Goal: Information Seeking & Learning: Learn about a topic

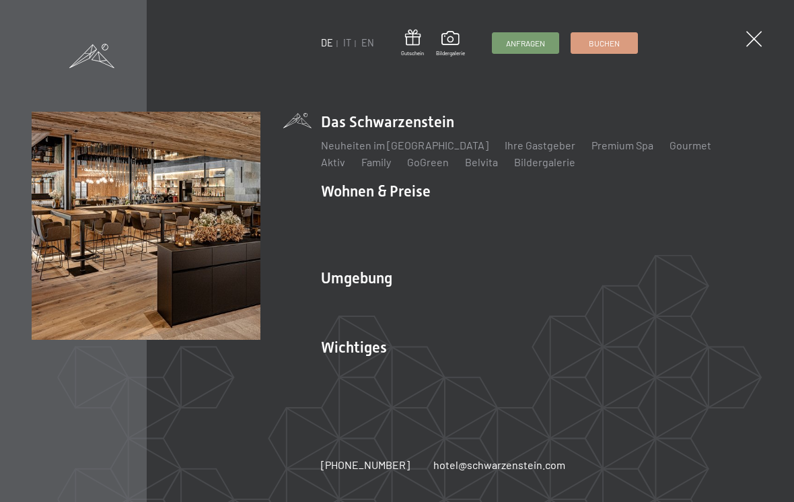
click at [591, 151] on link "Premium Spa" at bounding box center [622, 145] width 62 height 13
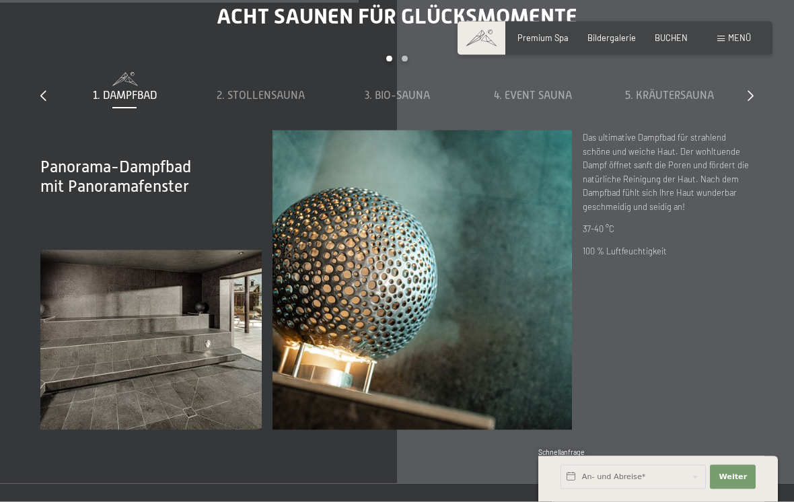
scroll to position [3422, 0]
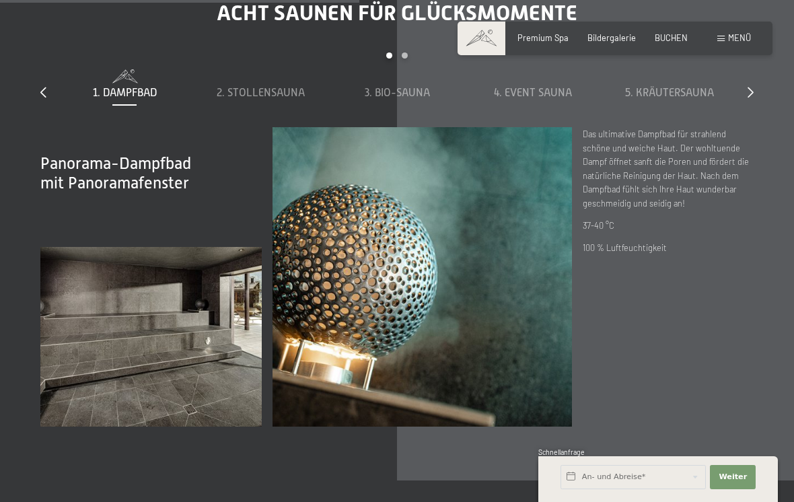
click at [274, 99] on span "2. Stollensauna" at bounding box center [261, 93] width 88 height 12
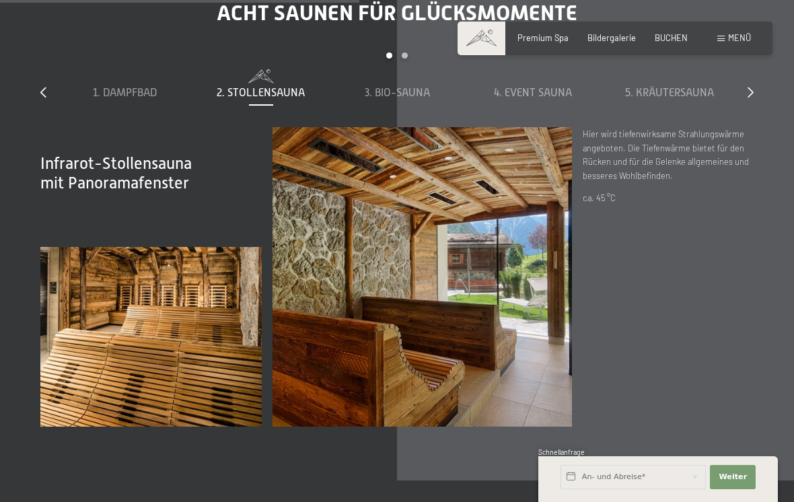
click at [401, 100] on div "3. Bio-Sauna" at bounding box center [396, 92] width 125 height 15
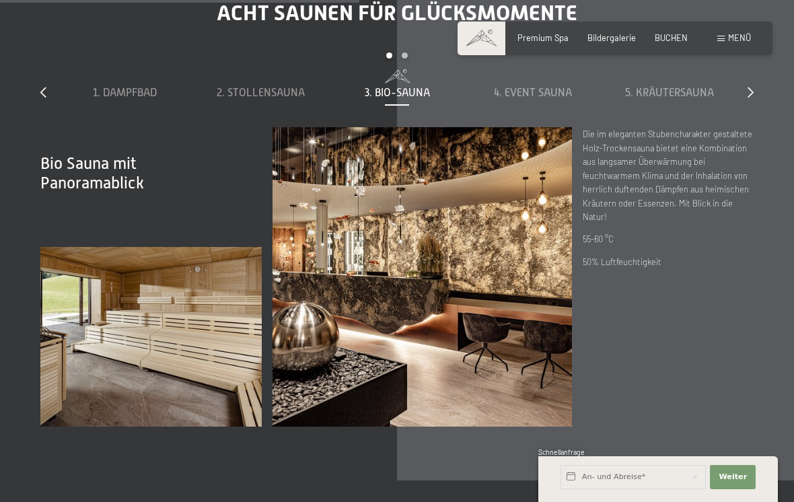
click at [537, 99] on span "4. Event Sauna" at bounding box center [533, 93] width 78 height 12
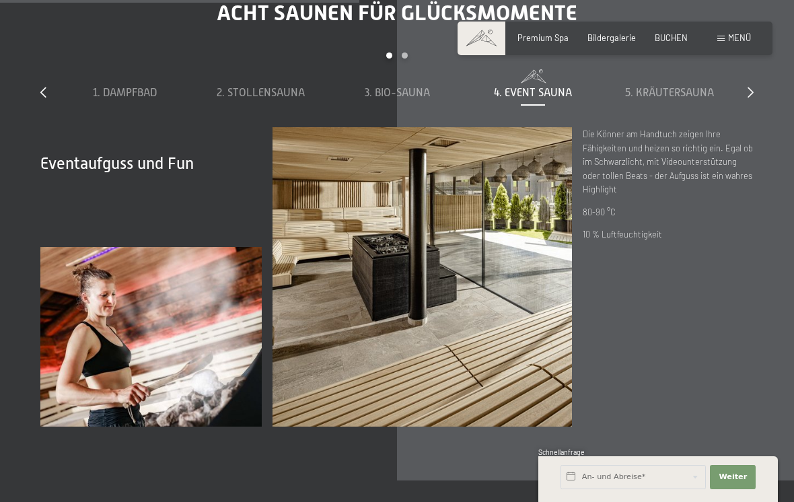
click at [668, 99] on span "5. Kräutersauna" at bounding box center [669, 93] width 89 height 12
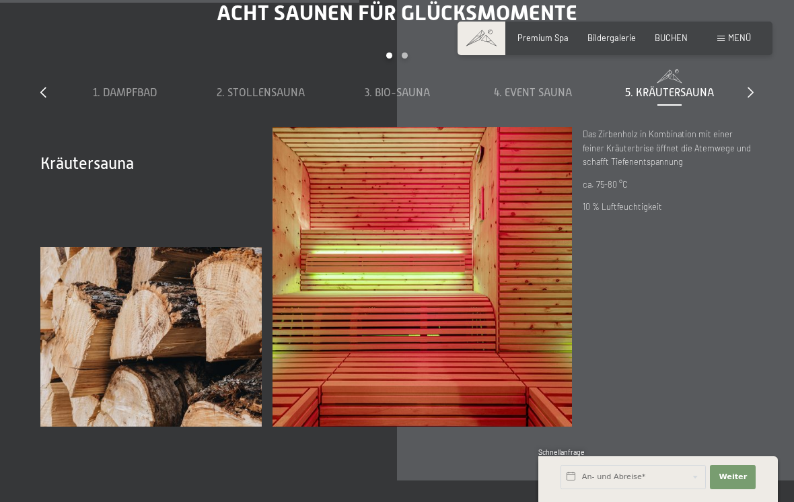
click at [749, 127] on div "slide 1 to 5 of 8 1. Dampfbad 2. Stollensauna 3. Bio-Sauna 4. Event Sauna 5. Kr…" at bounding box center [396, 89] width 713 height 75
click at [747, 122] on div "slide 1 to 5 of 8 1. Dampfbad 2. Stollensauna 3. Bio-Sauna 4. Event Sauna 5. Kr…" at bounding box center [396, 89] width 713 height 75
click at [750, 100] on div at bounding box center [750, 92] width 6 height 15
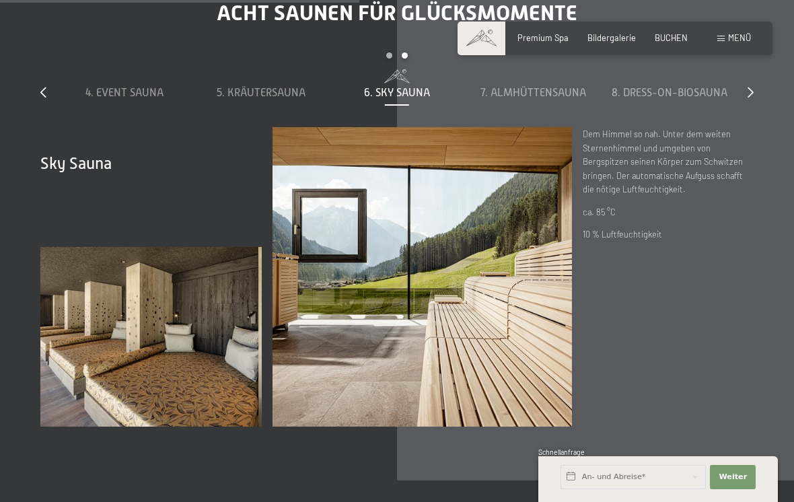
click at [537, 99] on span "7. Almhüttensauna" at bounding box center [533, 93] width 106 height 12
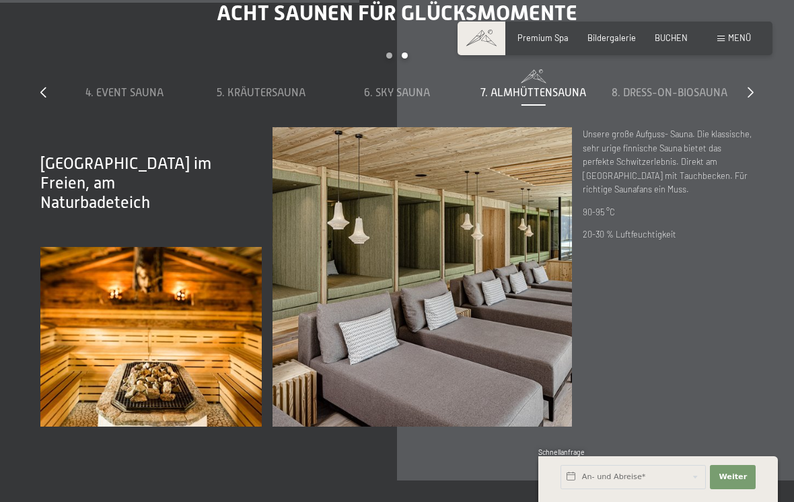
click at [679, 99] on span "8. Dress-on-Biosauna" at bounding box center [669, 93] width 116 height 12
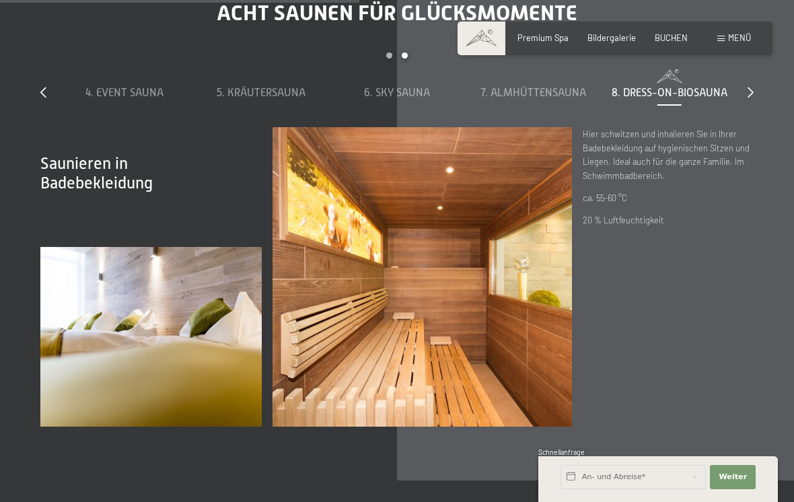
click at [752, 100] on div at bounding box center [750, 92] width 6 height 15
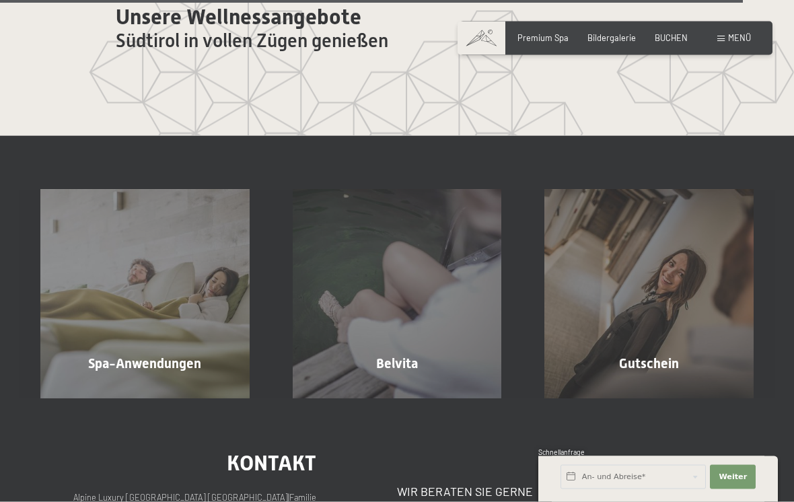
scroll to position [6167, 0]
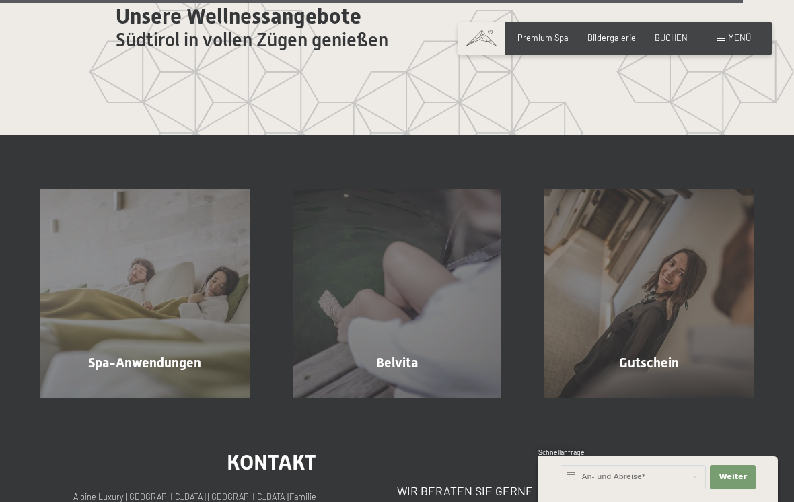
click at [139, 391] on span "Mehr erfahren" at bounding box center [147, 391] width 67 height 12
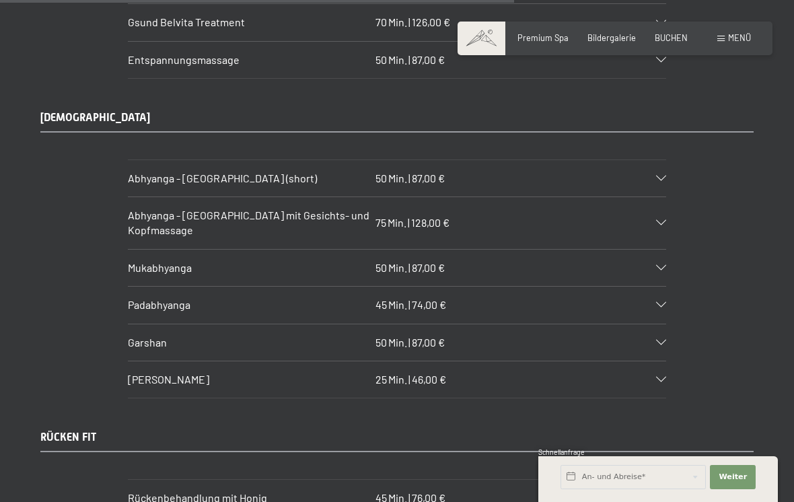
scroll to position [5481, 0]
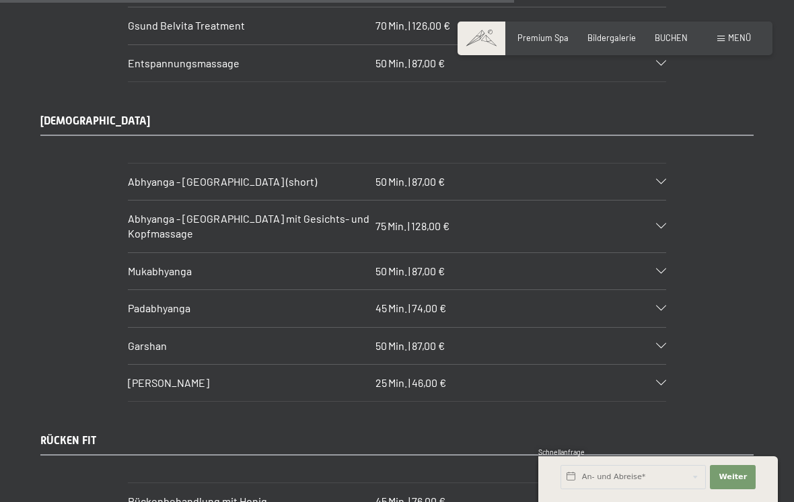
click at [664, 253] on div "Mukabhyanga 50 Min. | 87,00 €" at bounding box center [397, 271] width 538 height 36
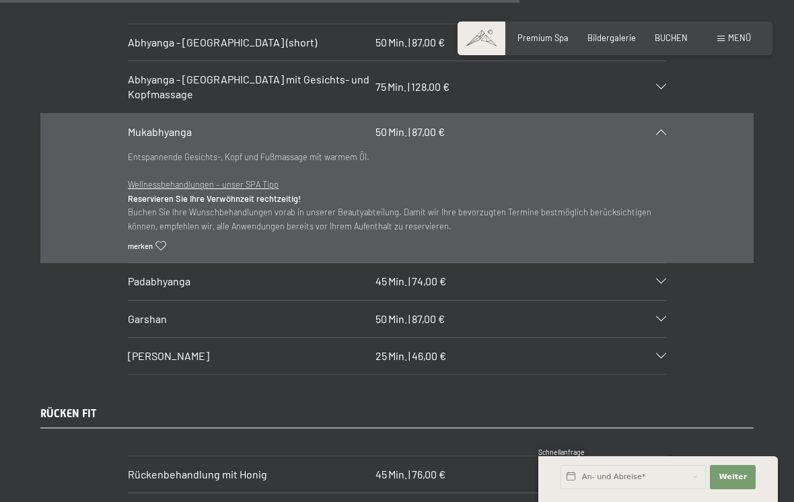
scroll to position [5629, 0]
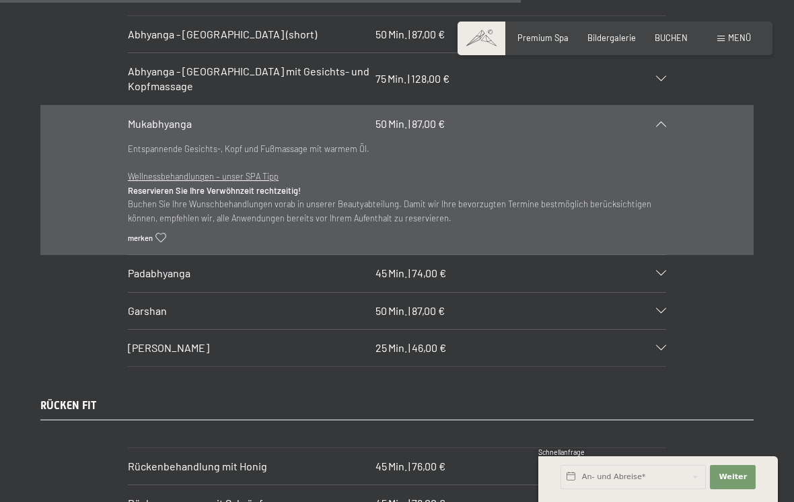
click at [660, 255] on div "Padabhyanga 45 Min. | 74,00 €" at bounding box center [397, 273] width 538 height 36
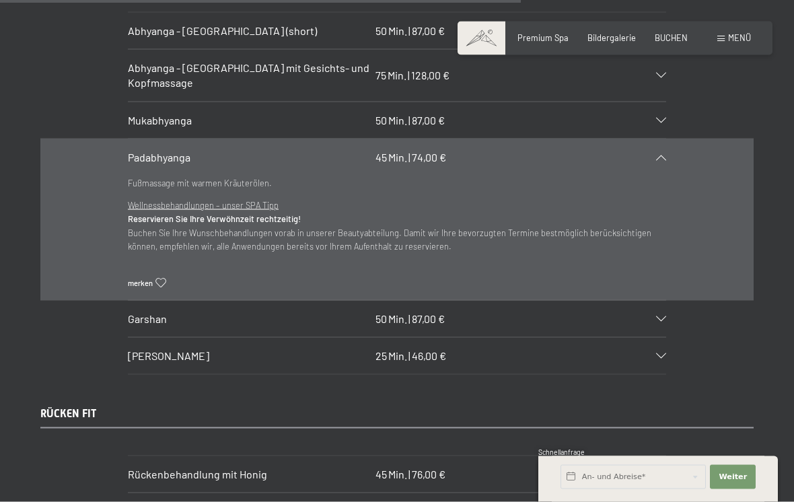
scroll to position [5639, 0]
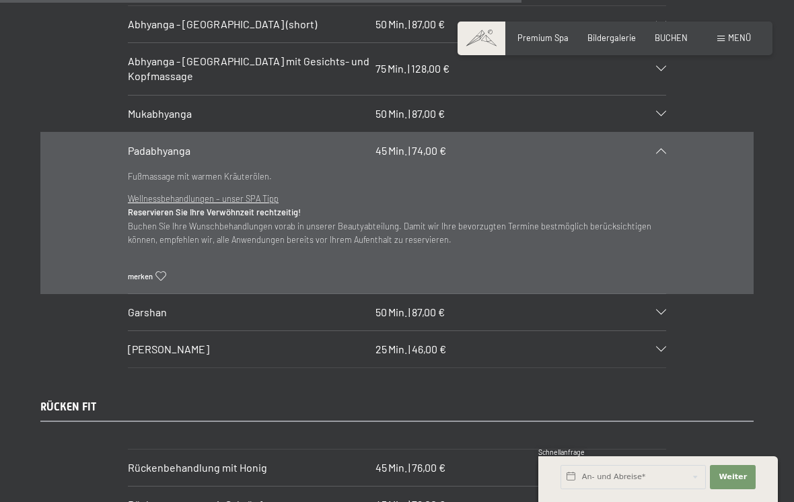
click at [662, 294] on div "Garshan 50 Min. | 87,00 €" at bounding box center [397, 312] width 538 height 36
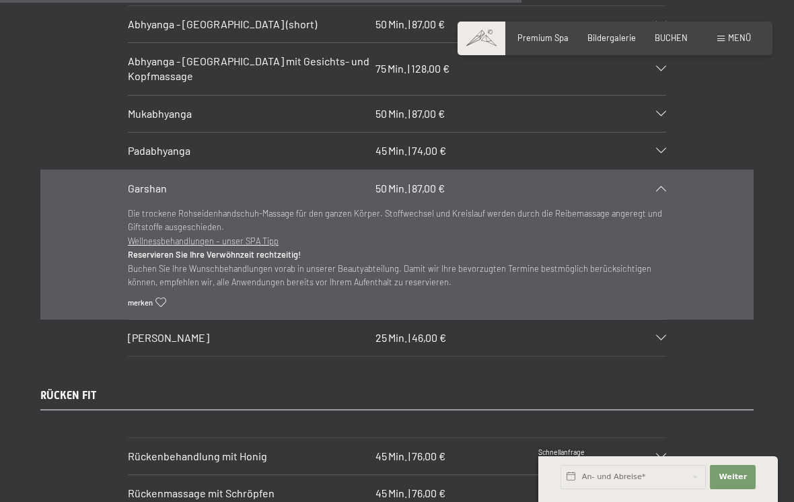
click at [664, 319] on div "Shiro Abhyanga 25 Min. | 46,00 €" at bounding box center [397, 337] width 538 height 36
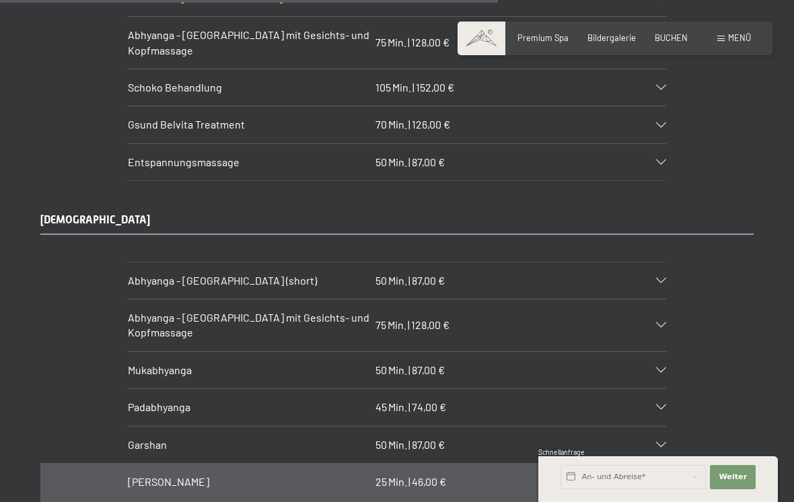
scroll to position [5380, 0]
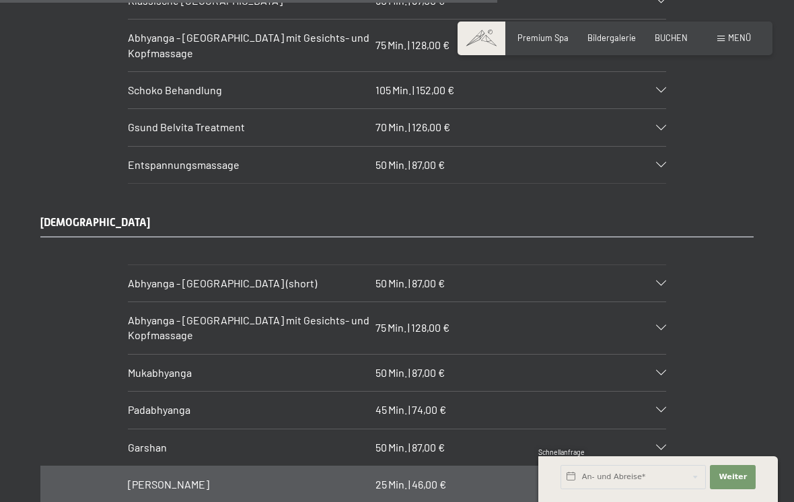
click at [663, 265] on div "Abhyanga - Ganzkörpermassage (short) 50 Min. | 87,00 €" at bounding box center [397, 283] width 538 height 36
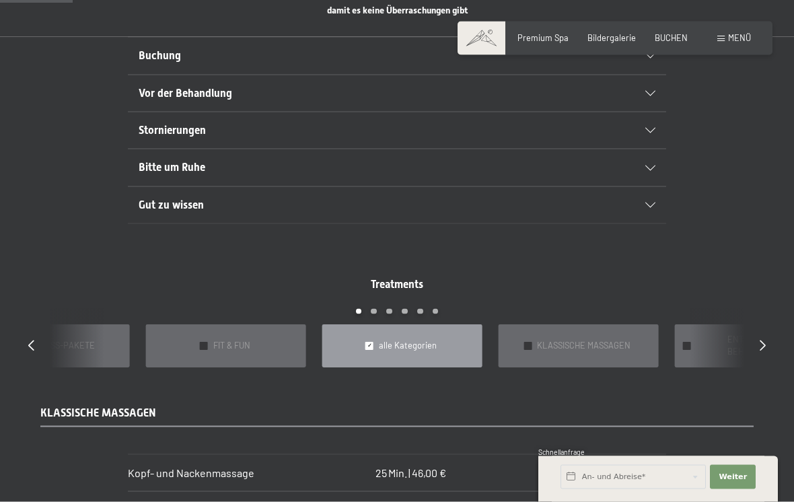
scroll to position [817, 0]
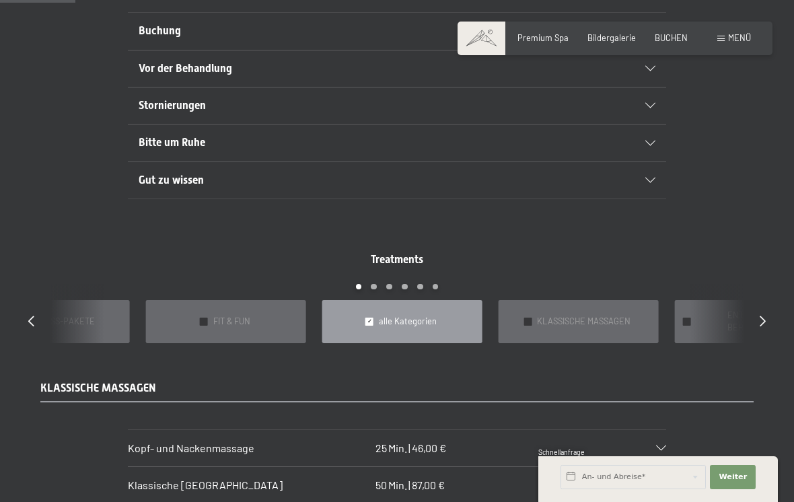
click at [235, 315] on span "FIT & FUN" at bounding box center [231, 321] width 37 height 12
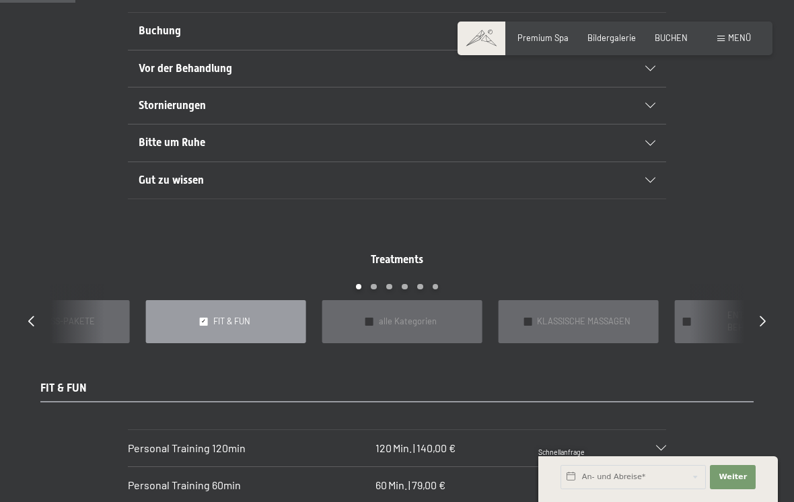
click at [83, 315] on span "WELLNESS-PAKETE" at bounding box center [56, 321] width 78 height 12
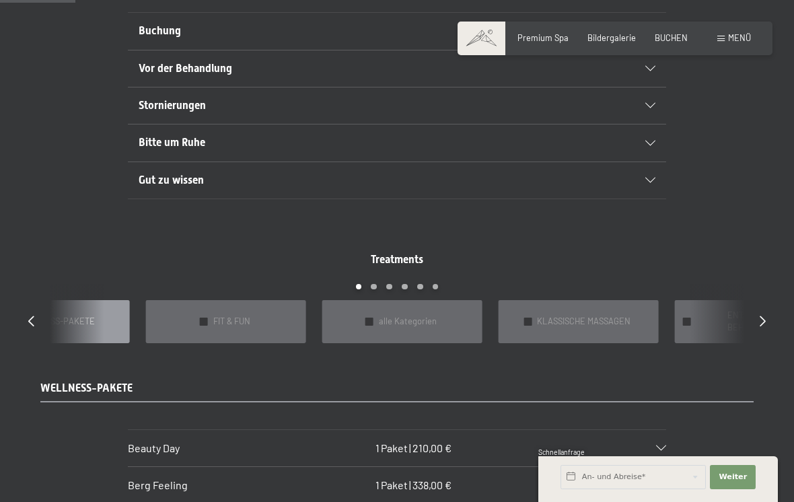
click at [30, 315] on icon at bounding box center [31, 320] width 6 height 11
click at [760, 323] on div "Treatments slide 22 to 26 of 22 ✓ BÄDER & PACKUNGEN ✓ VORFREUDE FÜR WERDENDE MÜ…" at bounding box center [396, 297] width 775 height 91
click at [617, 319] on div "✓ WELLNESS-PAKETE" at bounding box center [578, 321] width 160 height 42
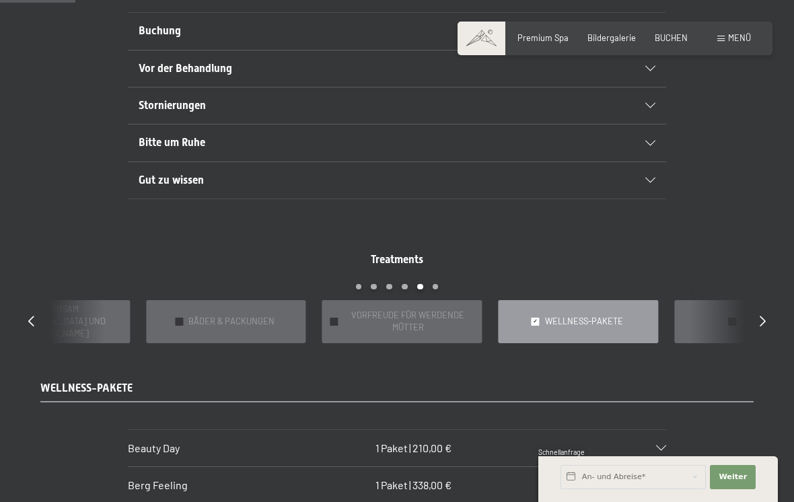
click at [625, 319] on div "✓ WELLNESS-PAKETE" at bounding box center [578, 321] width 160 height 42
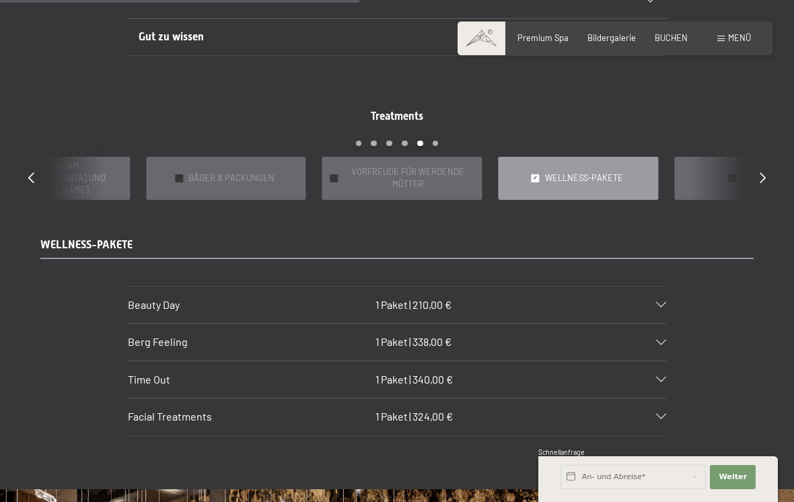
scroll to position [965, 0]
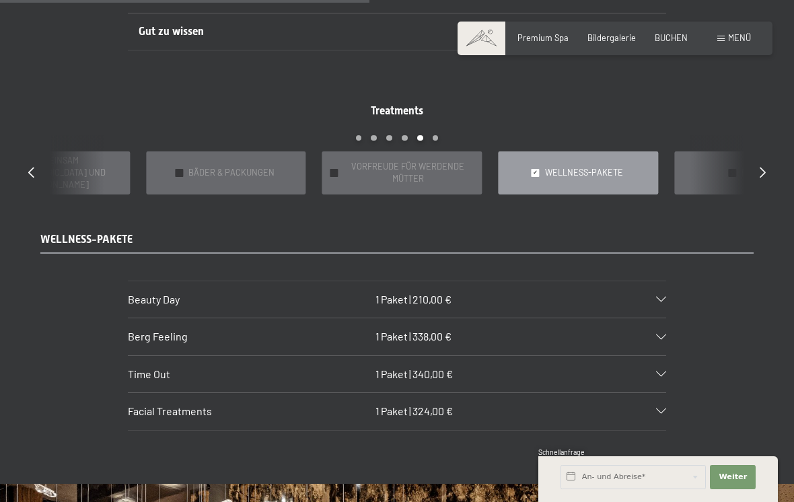
click at [531, 170] on div "✓ WELLNESS-PAKETE" at bounding box center [578, 172] width 160 height 42
click at [544, 161] on div "✓ WELLNESS-PAKETE" at bounding box center [578, 172] width 160 height 42
click at [753, 173] on div "Treatments slide 22 to 26 of 22 ✓ BÄDER & PACKUNGEN ✓ VORFREUDE FÜR WERDENDE MÜ…" at bounding box center [396, 149] width 775 height 91
click at [761, 176] on div "Treatments slide 22 to 26 of 22 ✓ BÄDER & PACKUNGEN ✓ VORFREUDE FÜR WERDENDE MÜ…" at bounding box center [396, 149] width 775 height 91
click at [33, 166] on icon at bounding box center [31, 171] width 6 height 11
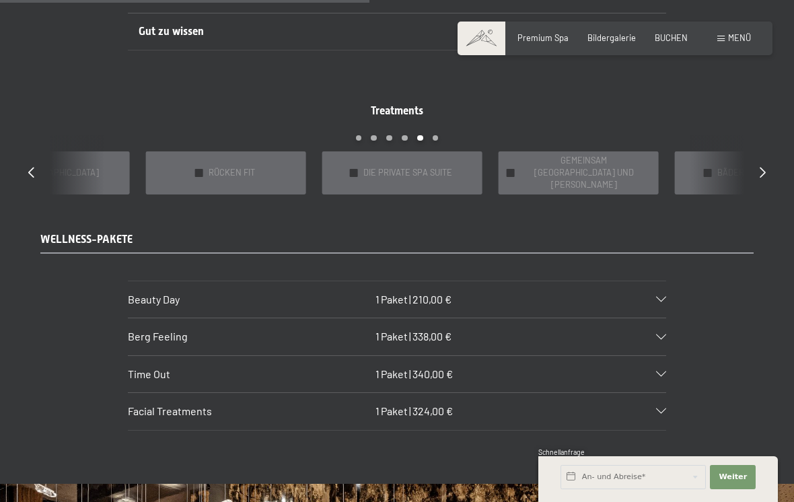
click at [32, 172] on div "Treatments slide 19 to 23 of 22 ✓ BÄDER & PACKUNGEN ✓ VORFREUDE FÜR WERDENDE MÜ…" at bounding box center [396, 149] width 775 height 91
click at [28, 166] on icon at bounding box center [31, 171] width 6 height 11
click at [192, 161] on span "ANWENDUNGEN AUS ALLER HERREN LÄNDER" at bounding box center [231, 173] width 128 height 24
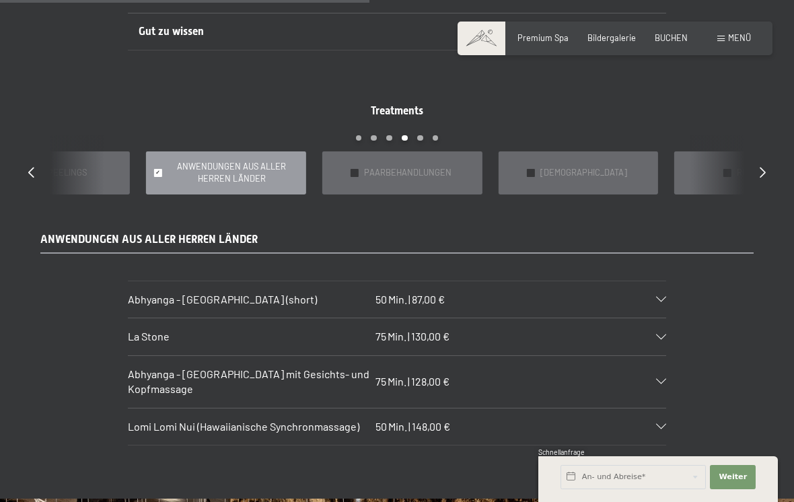
click at [664, 327] on div "La Stone 75 Min. | 130,00 €" at bounding box center [397, 336] width 538 height 36
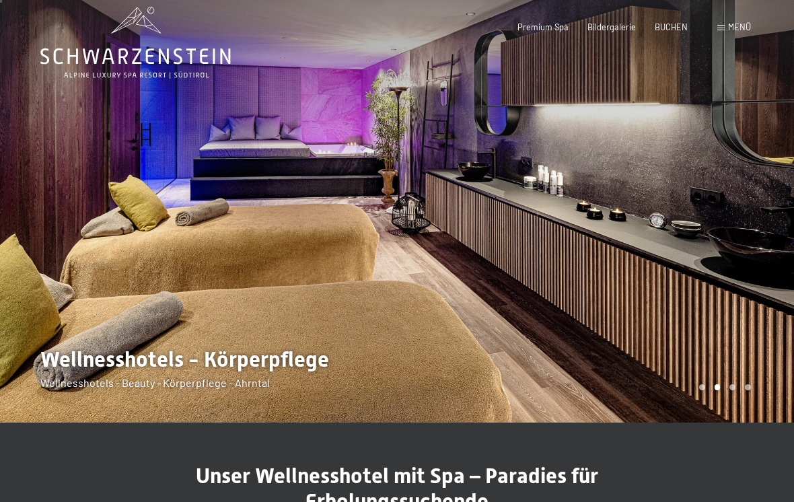
scroll to position [0, 0]
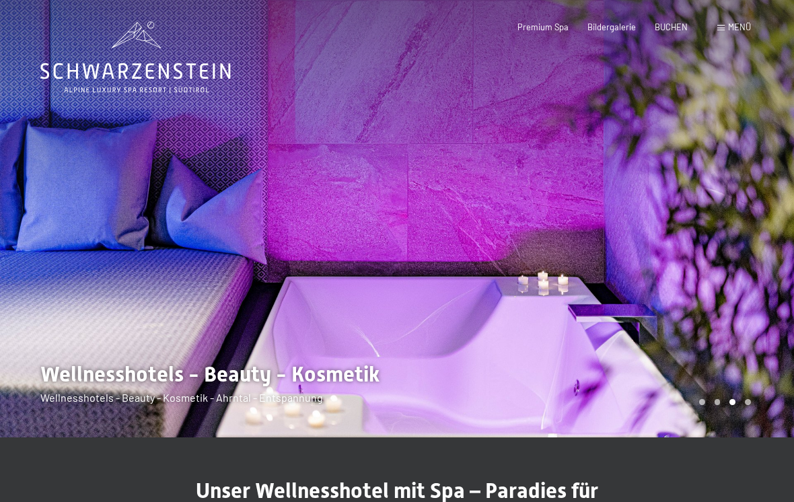
click at [596, 34] on div "Buchen Anfragen Premium Spa Bildergalerie BUCHEN Menü DE IT EN Gutschein Bilder…" at bounding box center [615, 28] width 272 height 12
click at [603, 30] on span "Bildergalerie" at bounding box center [611, 27] width 48 height 11
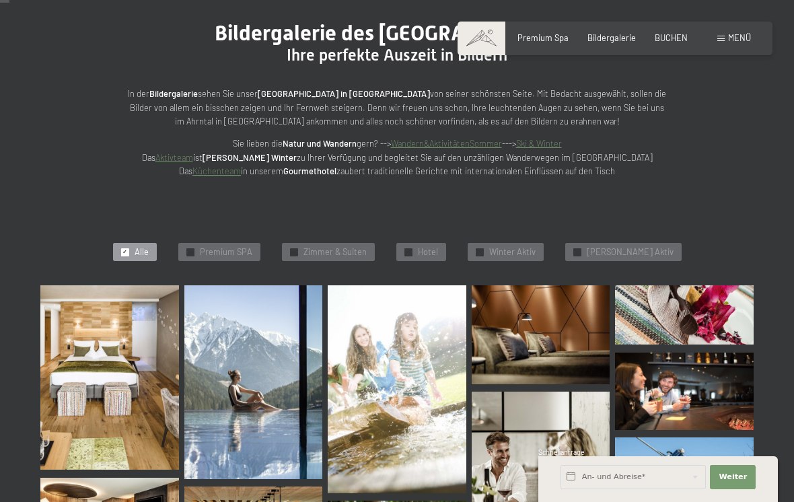
scroll to position [132, 0]
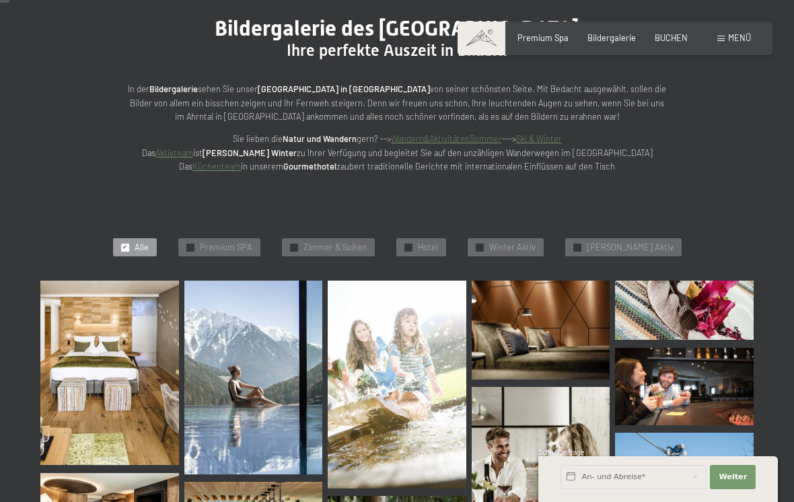
click at [237, 243] on span "Premium SPA" at bounding box center [226, 247] width 52 height 12
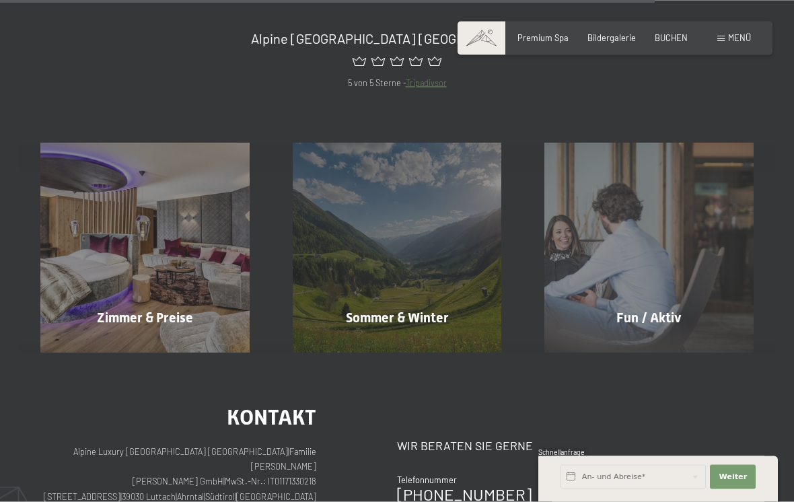
scroll to position [1609, 0]
click at [646, 340] on span "Mehr erfahren" at bounding box center [651, 346] width 67 height 12
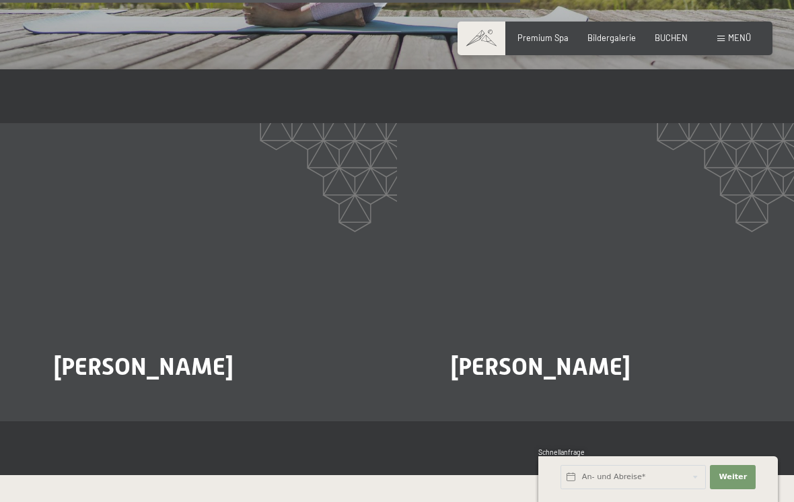
scroll to position [1927, 0]
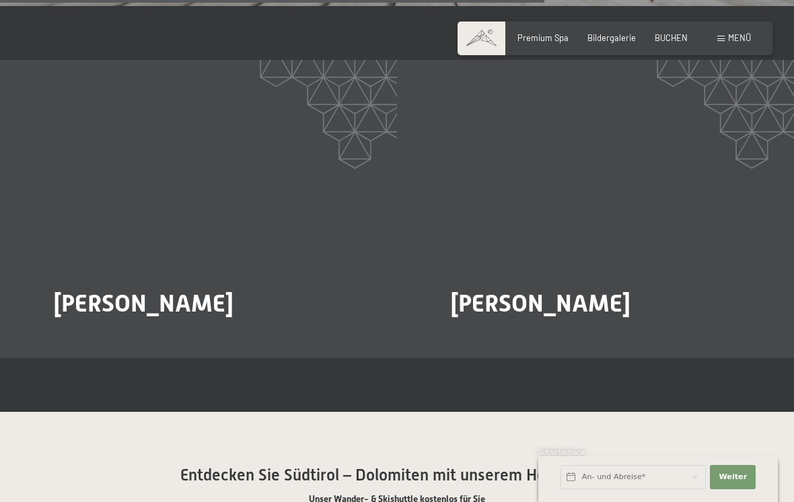
click at [82, 334] on span "Mehr dazu" at bounding box center [81, 340] width 45 height 12
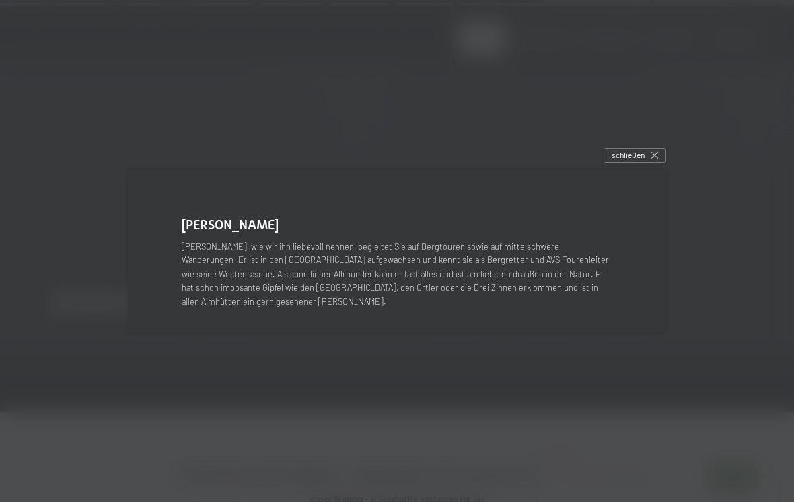
click at [628, 163] on div "schließen" at bounding box center [634, 155] width 63 height 15
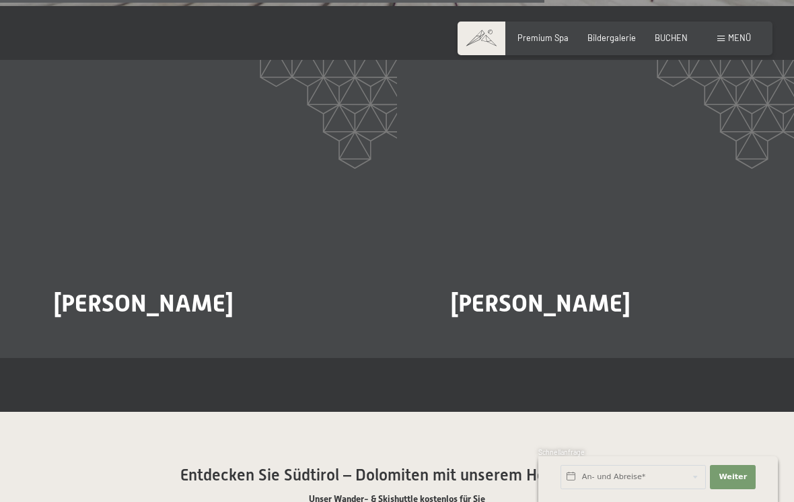
click at [483, 334] on span "Mehr dazu" at bounding box center [478, 340] width 45 height 12
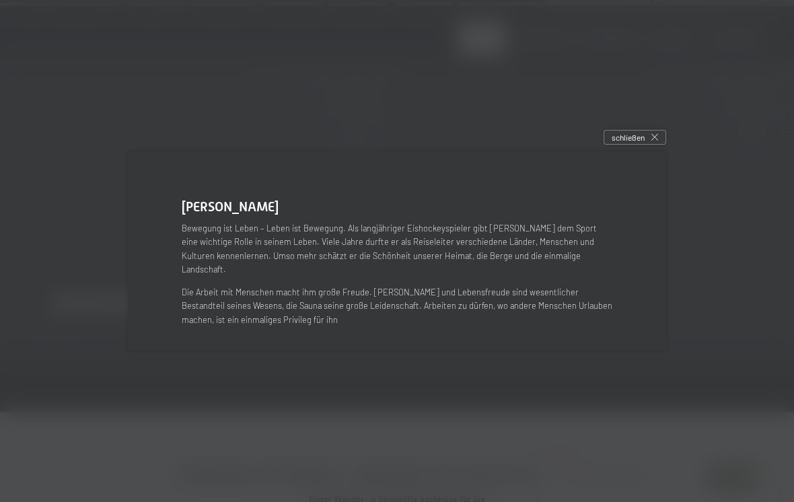
click at [617, 143] on span "schließen" at bounding box center [627, 137] width 33 height 11
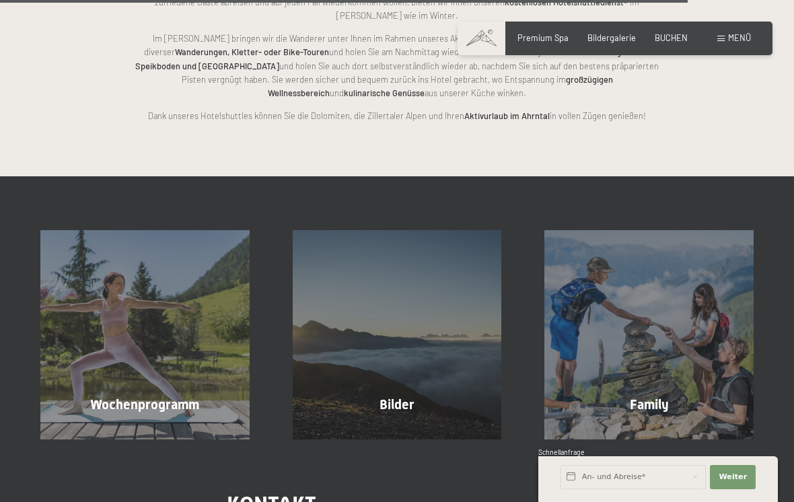
scroll to position [2486, 0]
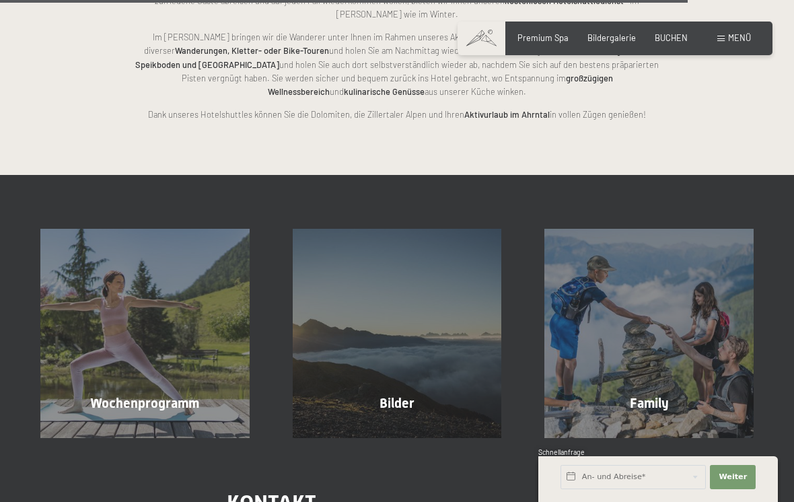
click at [136, 354] on div "Wochenprogramm Mehr erfahren" at bounding box center [145, 333] width 252 height 209
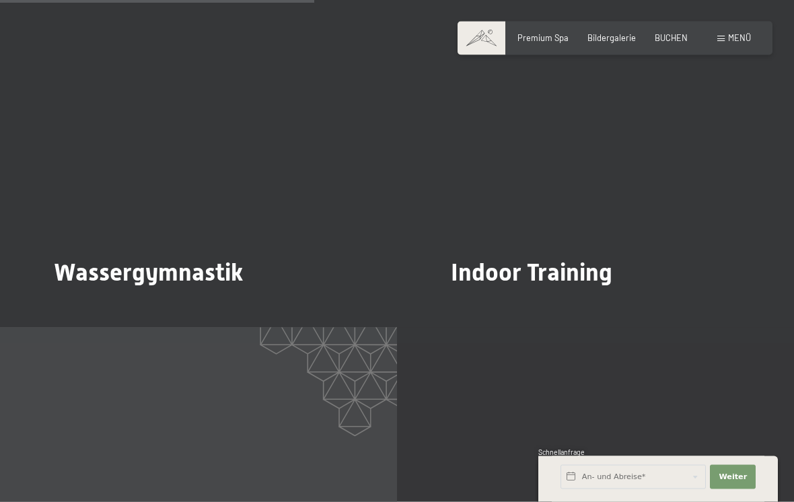
scroll to position [1733, 0]
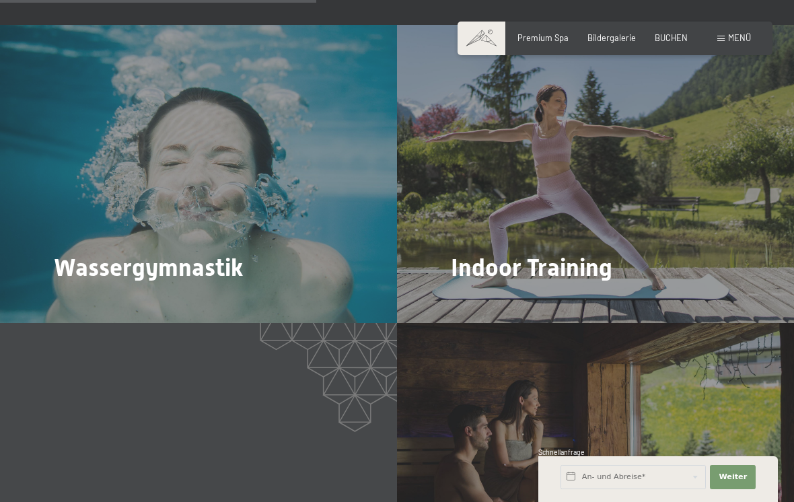
click at [83, 299] on span "Mehr dazu" at bounding box center [81, 305] width 45 height 12
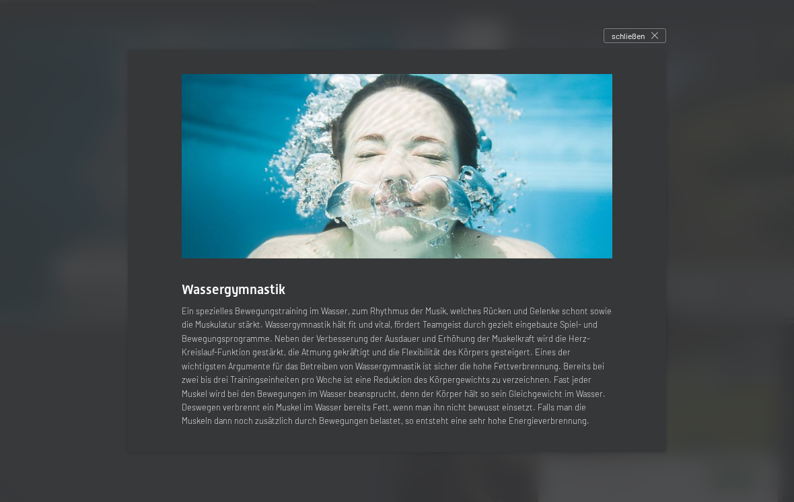
click at [631, 42] on span "schließen" at bounding box center [627, 35] width 33 height 11
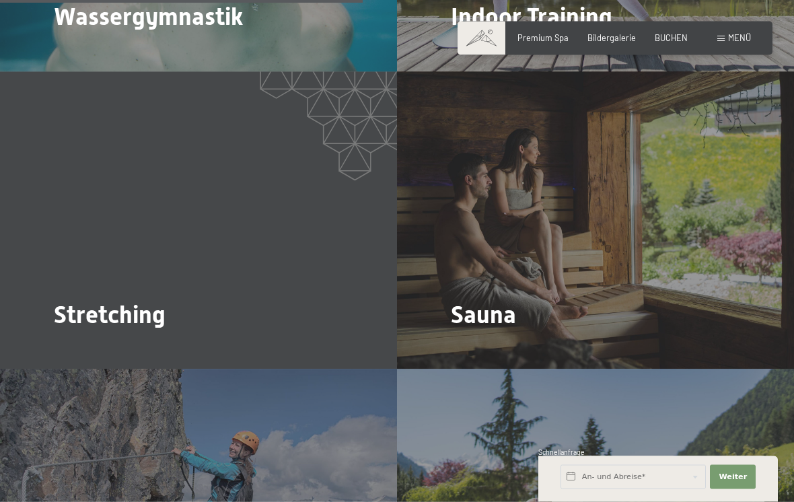
scroll to position [2000, 0]
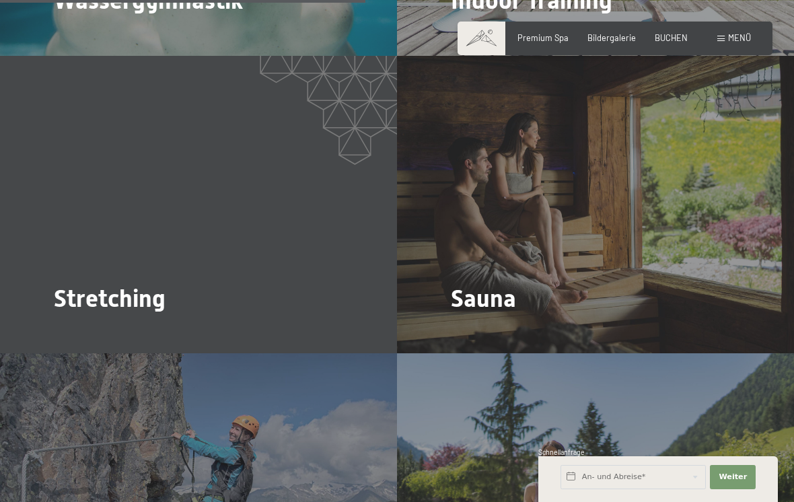
click at [501, 330] on span "Mehr dazu" at bounding box center [478, 336] width 45 height 12
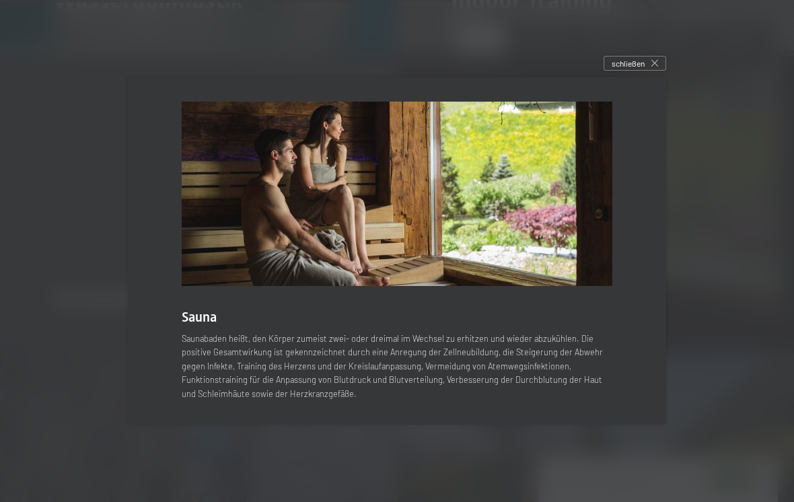
click at [630, 67] on div "schließen" at bounding box center [634, 63] width 63 height 15
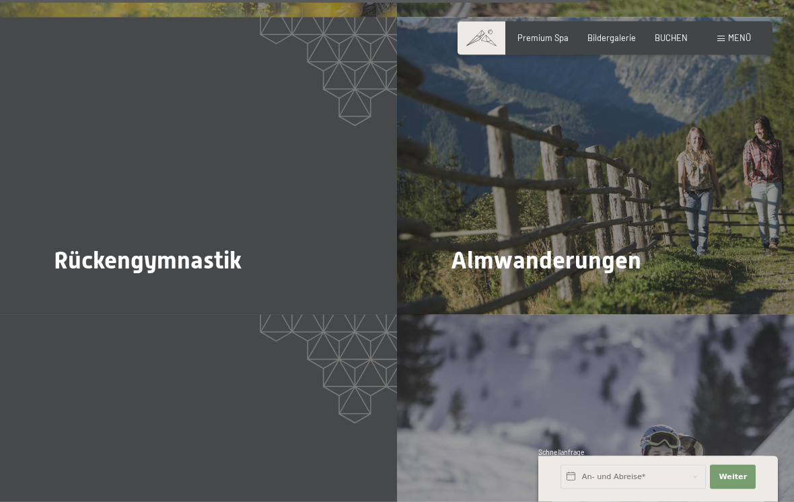
scroll to position [3210, 0]
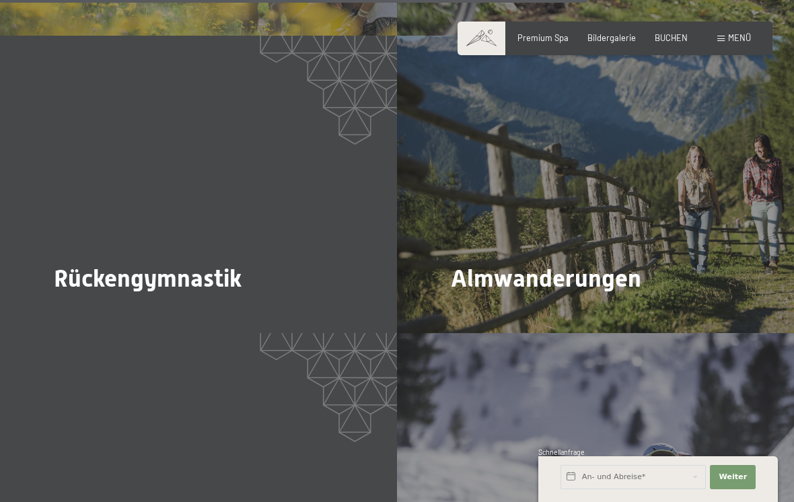
click at [480, 309] on span "Mehr dazu" at bounding box center [478, 315] width 45 height 12
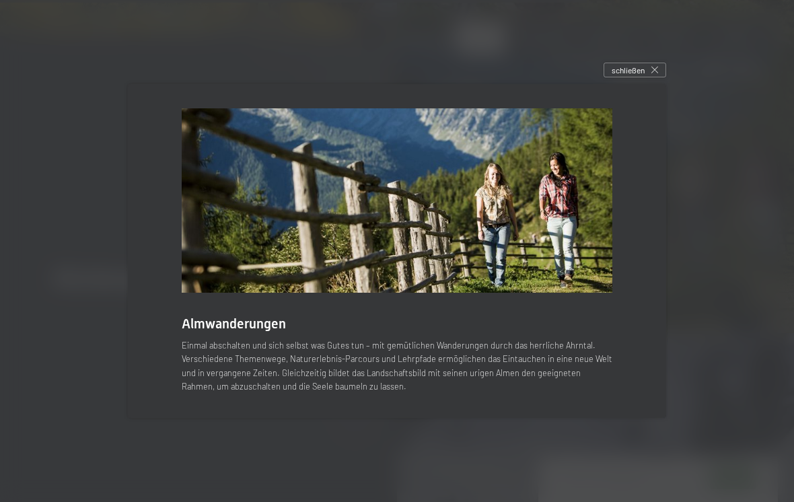
click at [626, 76] on span "schließen" at bounding box center [627, 70] width 33 height 11
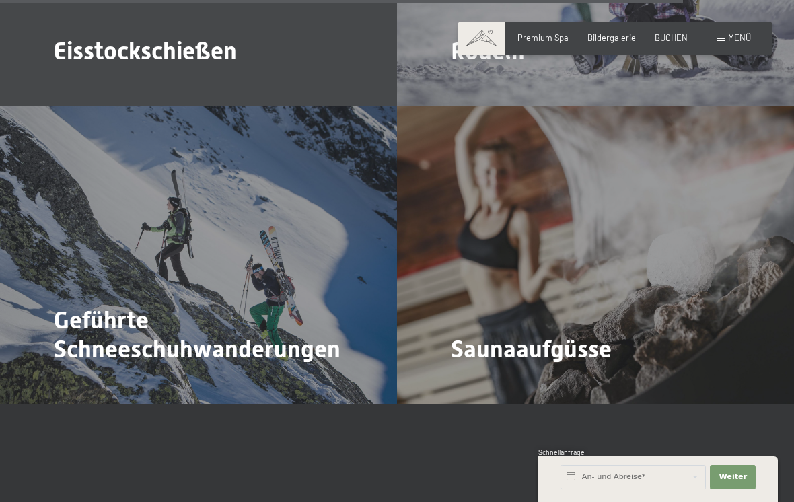
scroll to position [3739, 0]
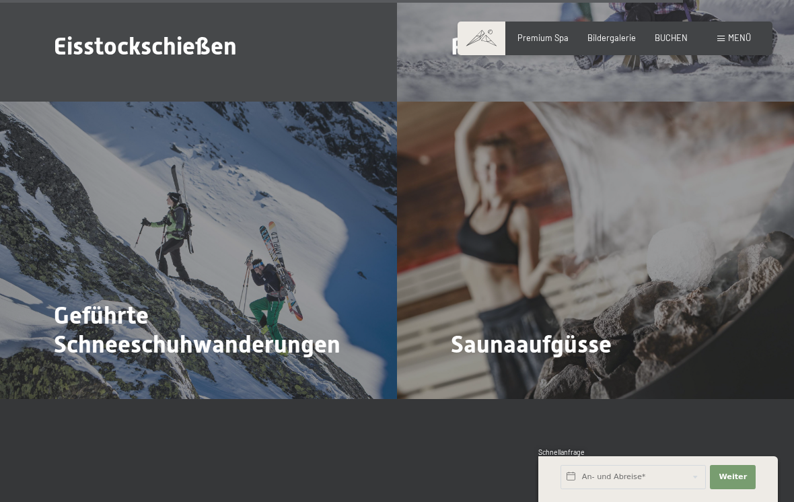
click at [487, 375] on span "Mehr dazu" at bounding box center [478, 381] width 45 height 12
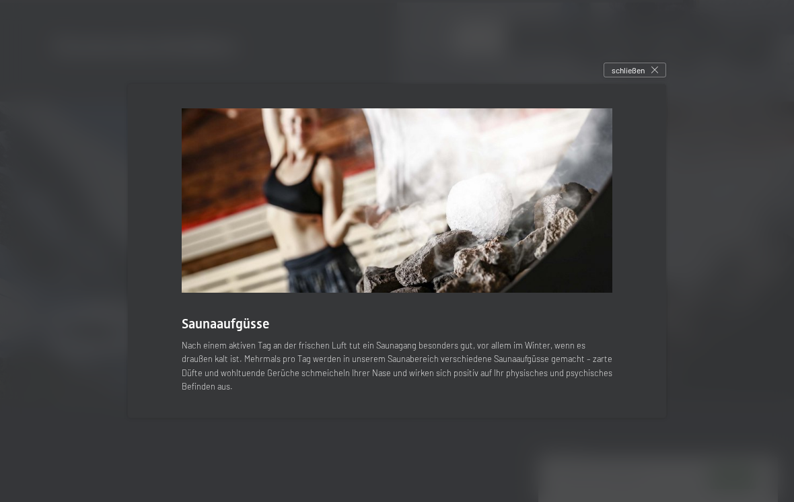
click at [634, 76] on span "schließen" at bounding box center [627, 70] width 33 height 11
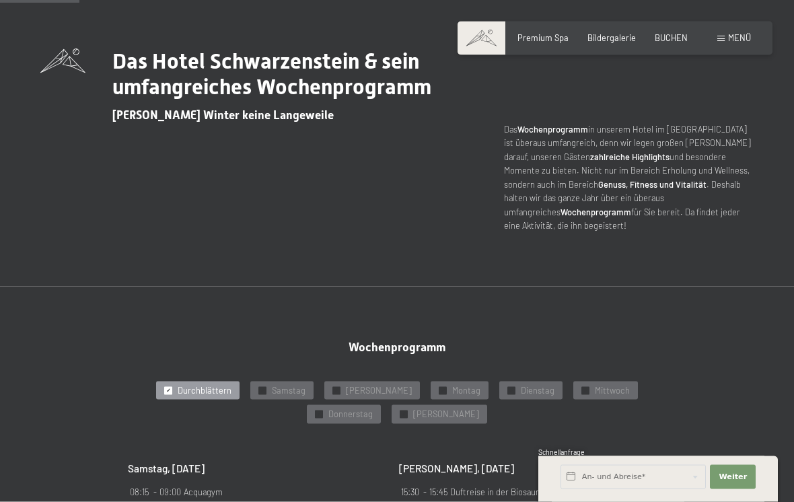
scroll to position [455, 0]
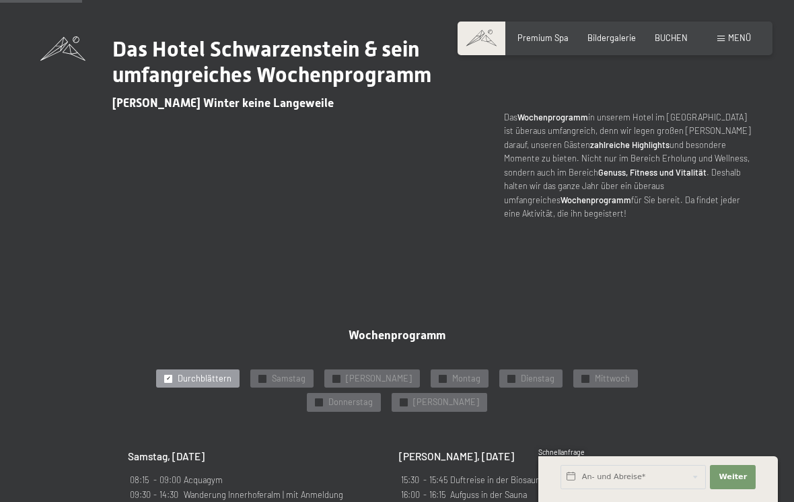
click at [729, 43] on div "Menü" at bounding box center [734, 38] width 34 height 12
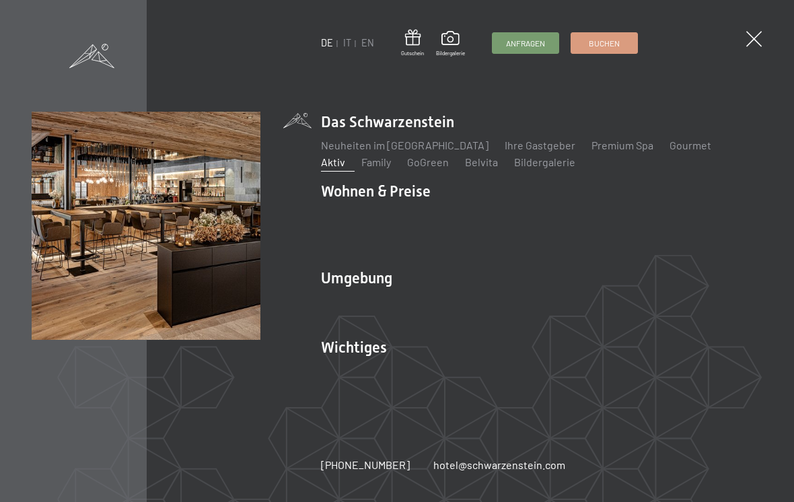
click at [87, 250] on img at bounding box center [166, 166] width 332 height 332
click at [669, 151] on link "Gourmet" at bounding box center [690, 145] width 42 height 13
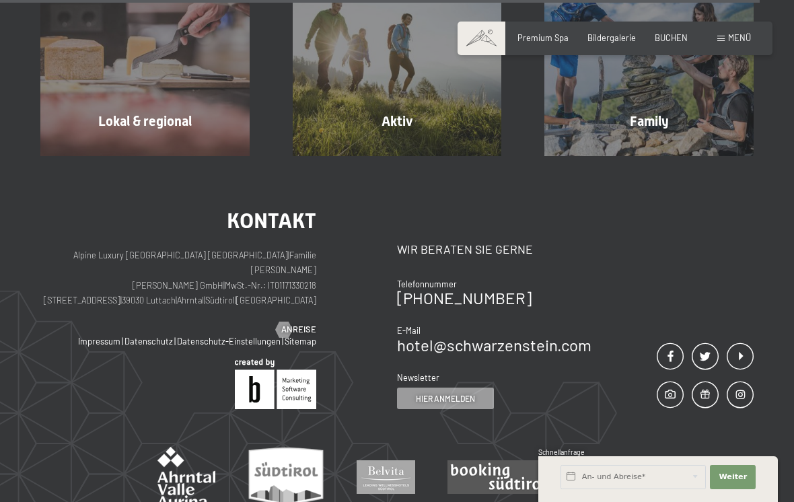
scroll to position [3713, 0]
